Goal: Task Accomplishment & Management: Complete application form

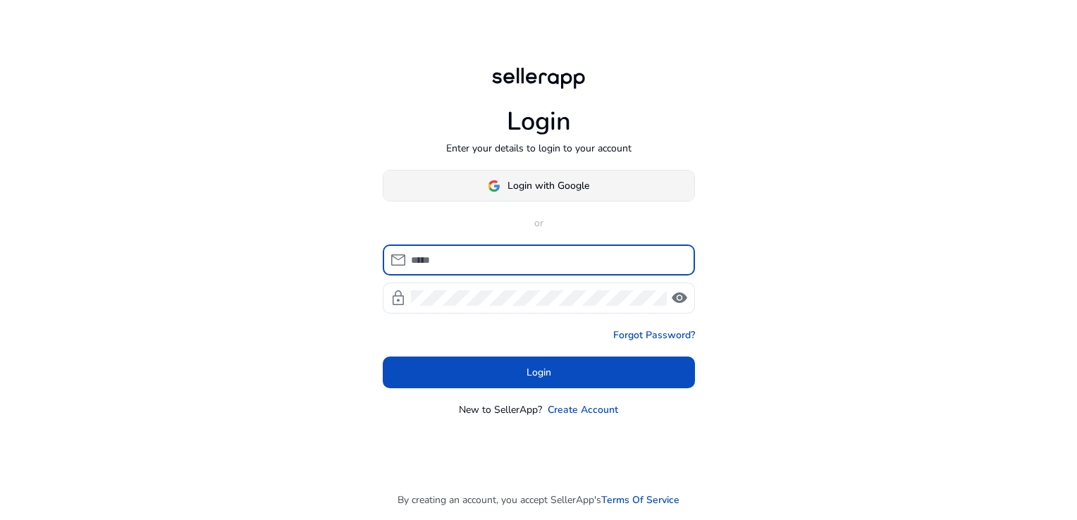
click at [519, 192] on span "Login with Google" at bounding box center [549, 185] width 82 height 15
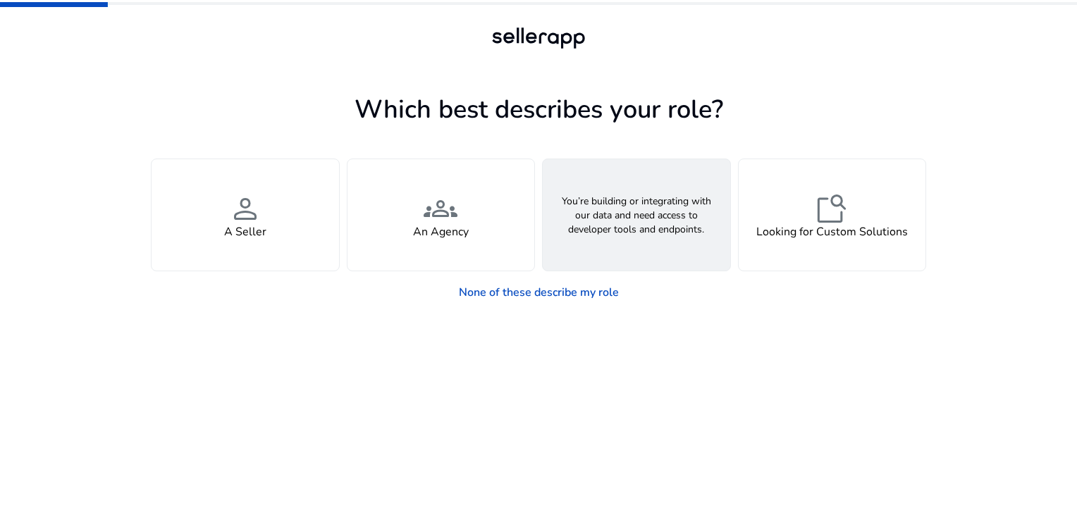
drag, startPoint x: 609, startPoint y: 240, endPoint x: 620, endPoint y: 240, distance: 10.6
click at [609, 240] on div "webhook API Solutions" at bounding box center [637, 214] width 188 height 111
